Goal: Task Accomplishment & Management: Manage account settings

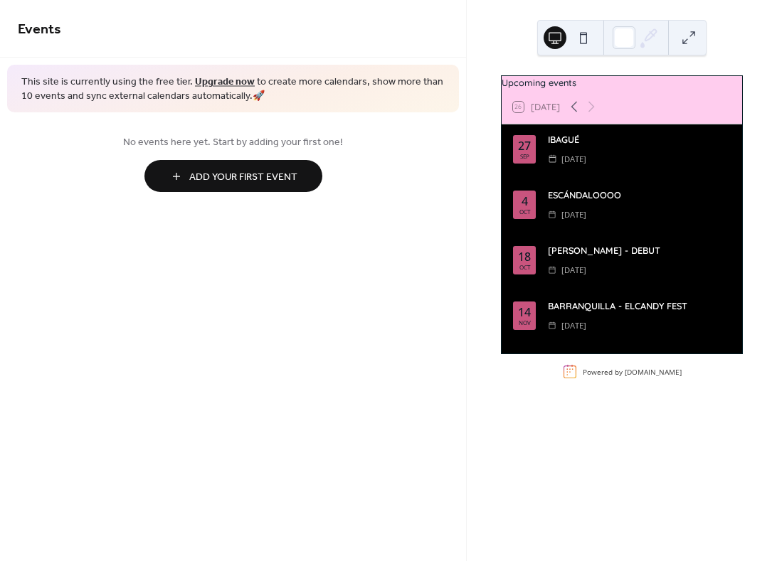
click at [577, 147] on div "IBAGUÉ" at bounding box center [639, 140] width 183 height 14
click at [548, 110] on div "26 Today" at bounding box center [536, 106] width 46 height 11
click at [517, 112] on div "26 Today" at bounding box center [536, 106] width 46 height 11
click at [587, 40] on button at bounding box center [583, 37] width 23 height 23
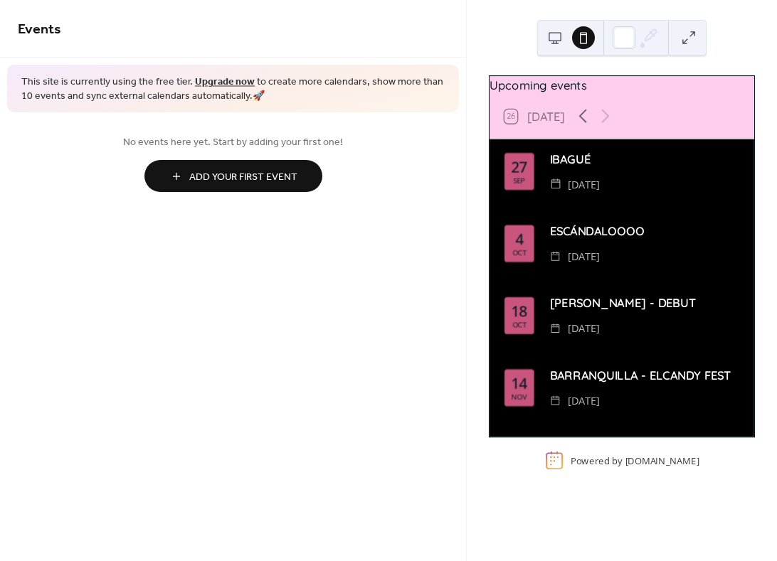
click at [554, 39] on button at bounding box center [554, 37] width 23 height 23
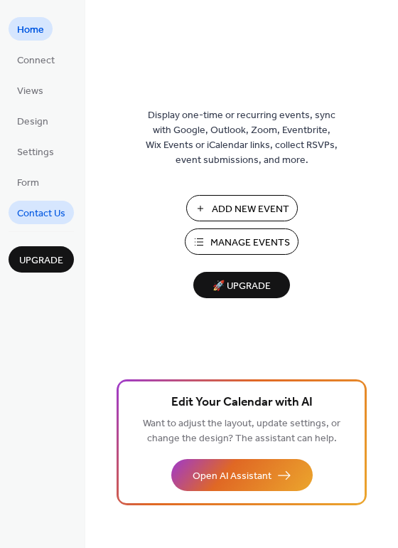
click at [60, 212] on span "Contact Us" at bounding box center [41, 213] width 48 height 15
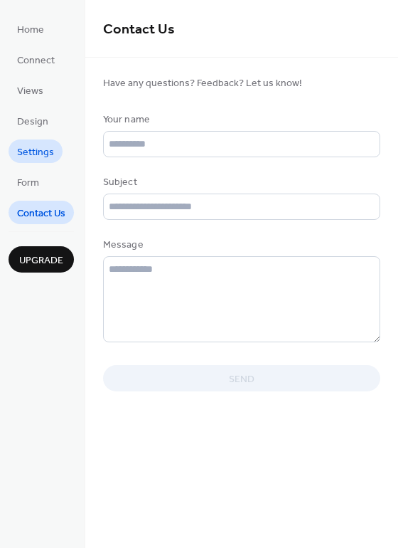
click at [55, 161] on link "Settings" at bounding box center [36, 150] width 54 height 23
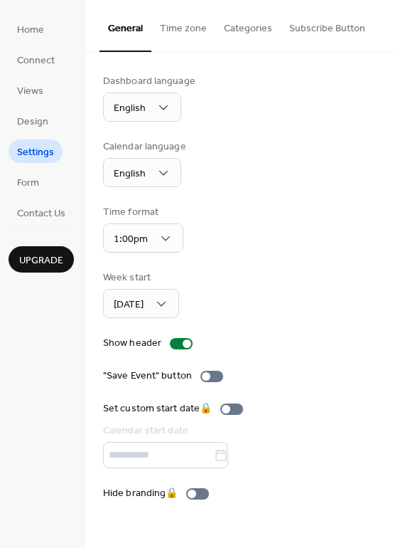
click at [65, 103] on ul "Home Connect Views Design Settings Form Contact Us" at bounding box center [41, 120] width 65 height 207
click at [46, 87] on link "Views" at bounding box center [30, 89] width 43 height 23
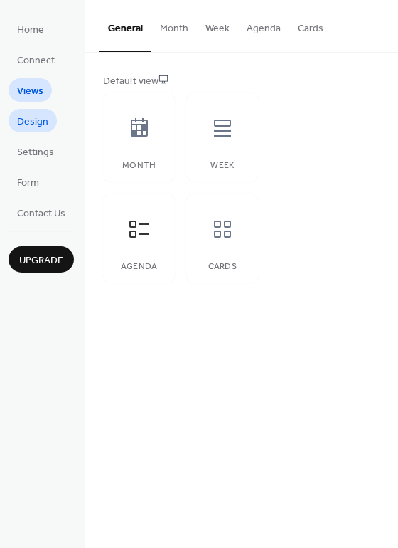
click at [37, 129] on span "Design" at bounding box center [32, 122] width 31 height 15
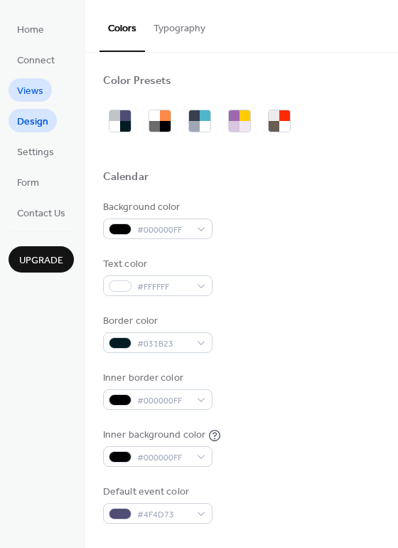
click at [36, 91] on span "Views" at bounding box center [30, 91] width 26 height 15
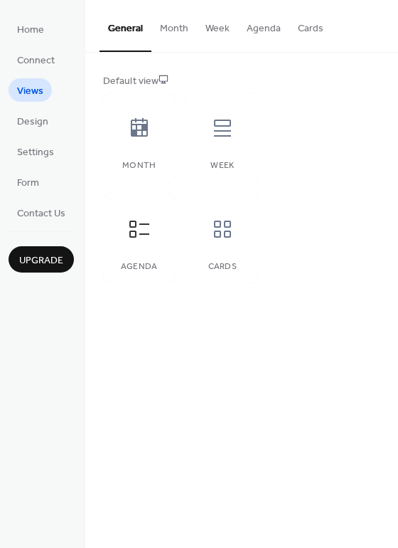
click at [262, 22] on button "Agenda" at bounding box center [263, 25] width 51 height 50
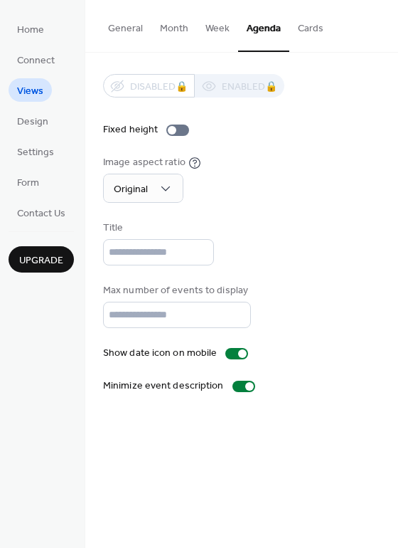
click at [117, 30] on button "General" at bounding box center [126, 25] width 52 height 50
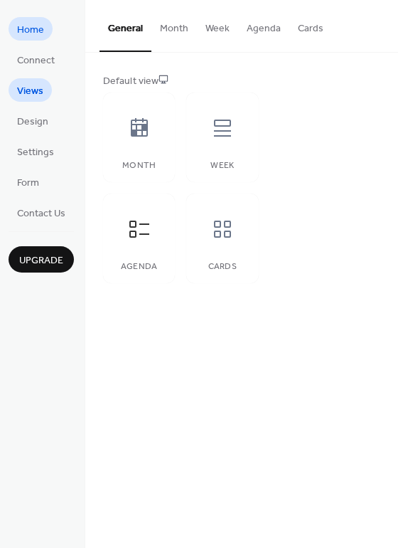
click at [26, 30] on span "Home" at bounding box center [30, 30] width 27 height 15
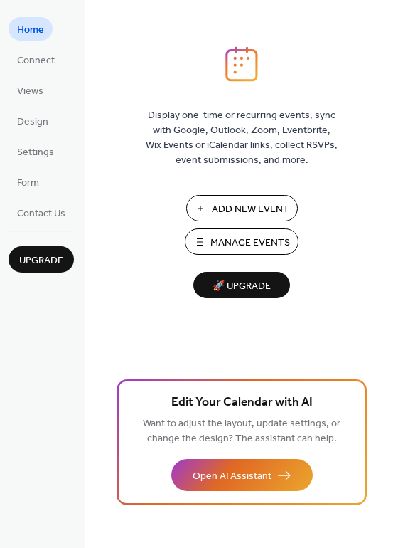
click at [245, 283] on span "🚀 Upgrade" at bounding box center [242, 286] width 80 height 19
